Goal: Find specific page/section: Find specific page/section

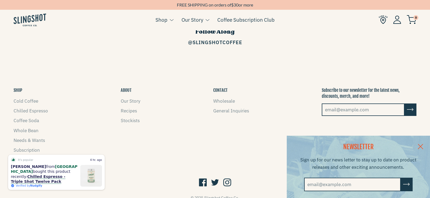
scroll to position [843, 0]
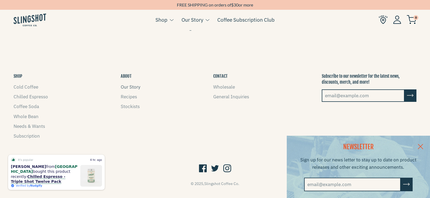
click at [129, 84] on link "Our Story" at bounding box center [131, 87] width 20 height 6
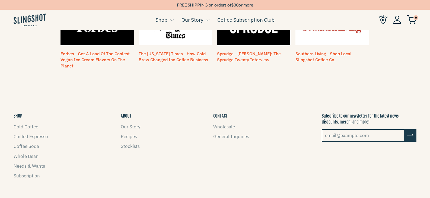
scroll to position [532, 0]
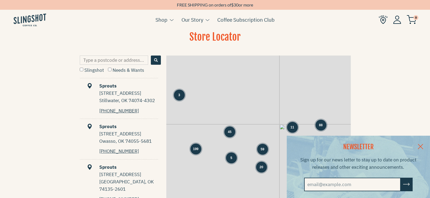
click at [423, 146] on link at bounding box center [420, 146] width 19 height 21
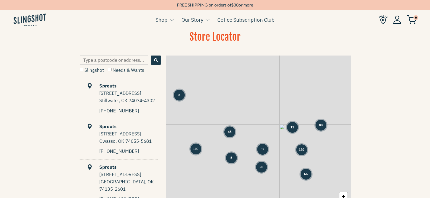
click at [301, 152] on span "130" at bounding box center [300, 149] width 5 height 5
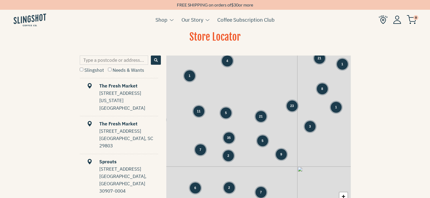
click at [309, 125] on span "3" at bounding box center [310, 126] width 2 height 5
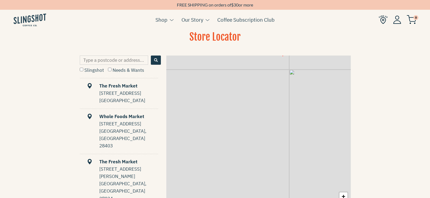
click at [116, 59] on input "Type a postcode or address..." at bounding box center [114, 60] width 68 height 9
type input "raleigh"
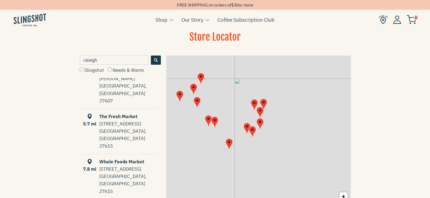
scroll to position [110, 0]
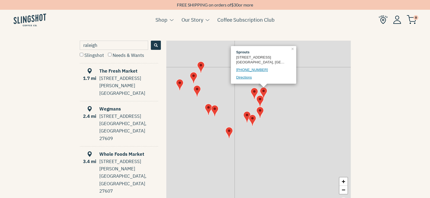
scroll to position [0, 0]
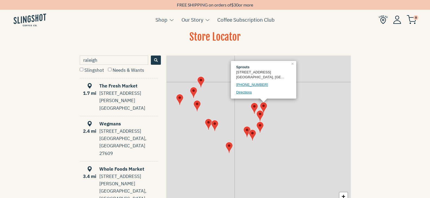
click at [84, 72] on label "Slingshot" at bounding box center [92, 70] width 24 height 6
click at [83, 71] on input "Slingshot" at bounding box center [82, 70] width 4 height 4
checkbox input "true"
